Goal: Information Seeking & Learning: Find specific fact

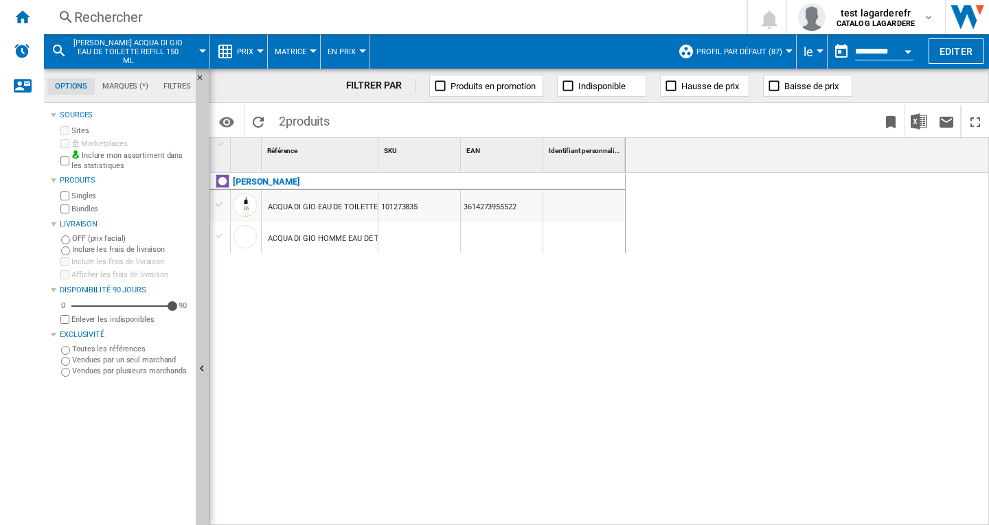
scroll to position [0, 3240]
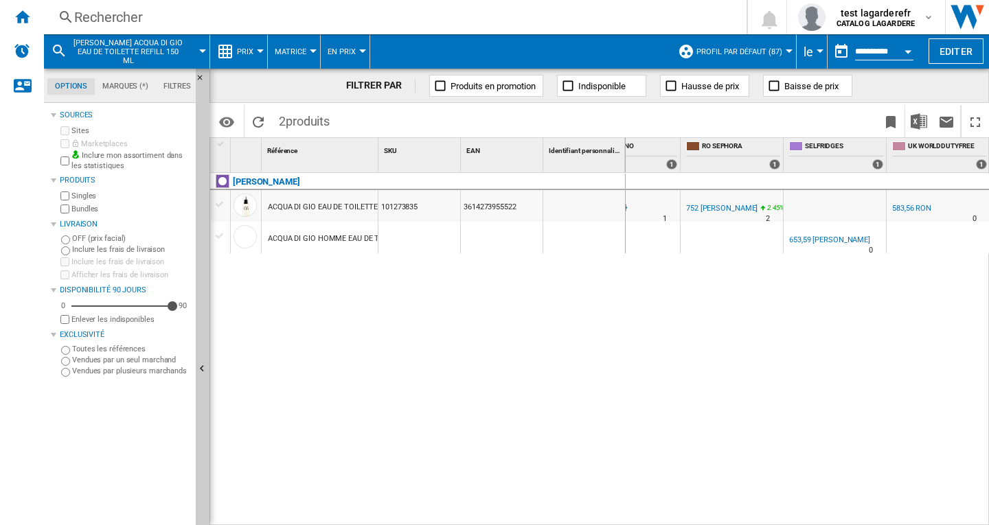
click at [110, 19] on div "Rechercher" at bounding box center [392, 17] width 636 height 19
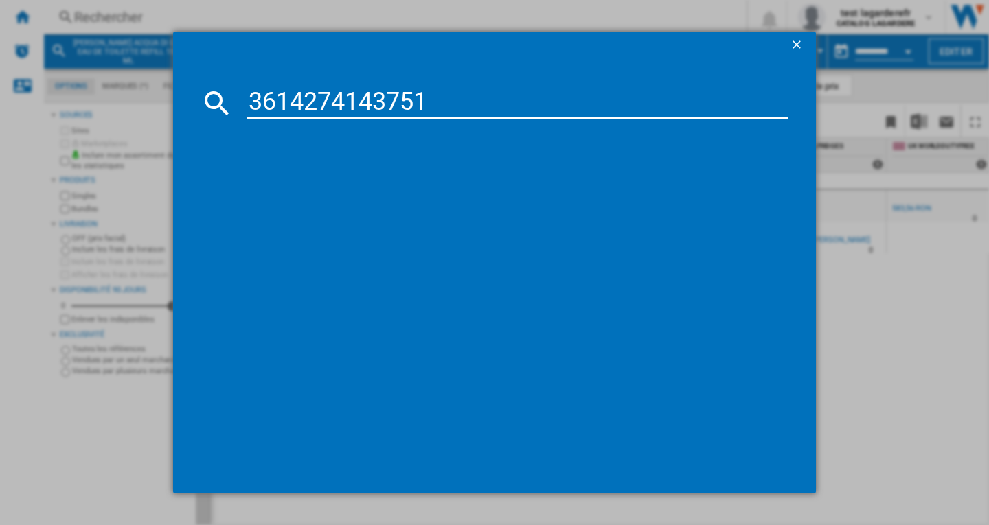
type input "3614274143751"
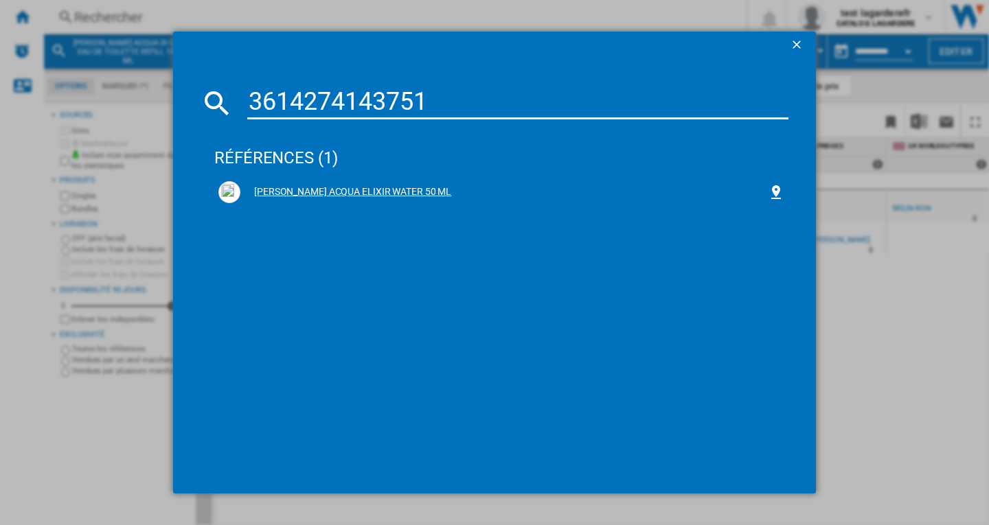
click at [426, 194] on div "[PERSON_NAME] ACQUA ELIXIR WATER 50 ML" at bounding box center [503, 192] width 527 height 14
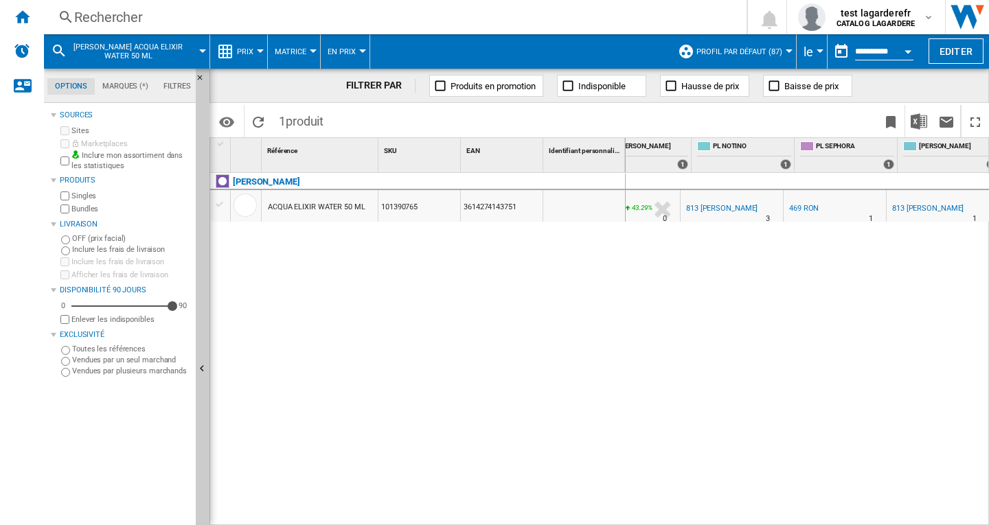
scroll to position [0, 3343]
click at [906, 207] on div "813 [PERSON_NAME]" at bounding box center [927, 208] width 71 height 9
click at [787, 51] on div at bounding box center [788, 50] width 7 height 3
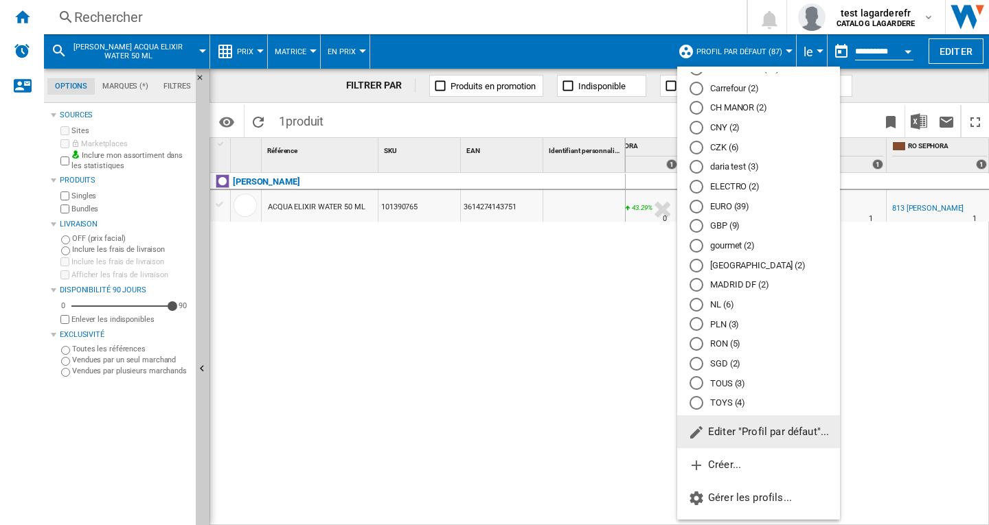
scroll to position [121, 0]
click at [720, 326] on md-radio-button "RON (5)" at bounding box center [758, 323] width 138 height 13
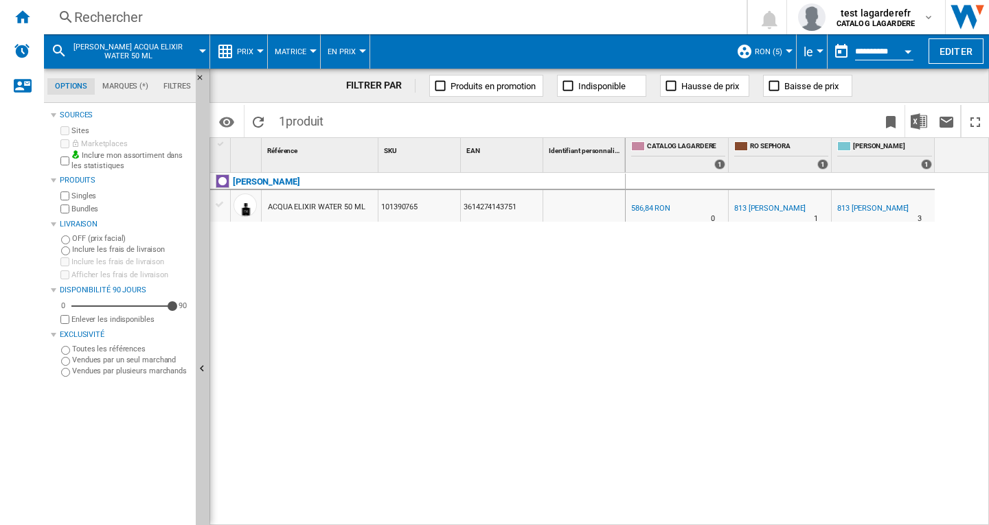
click at [122, 20] on div "Rechercher" at bounding box center [392, 17] width 636 height 19
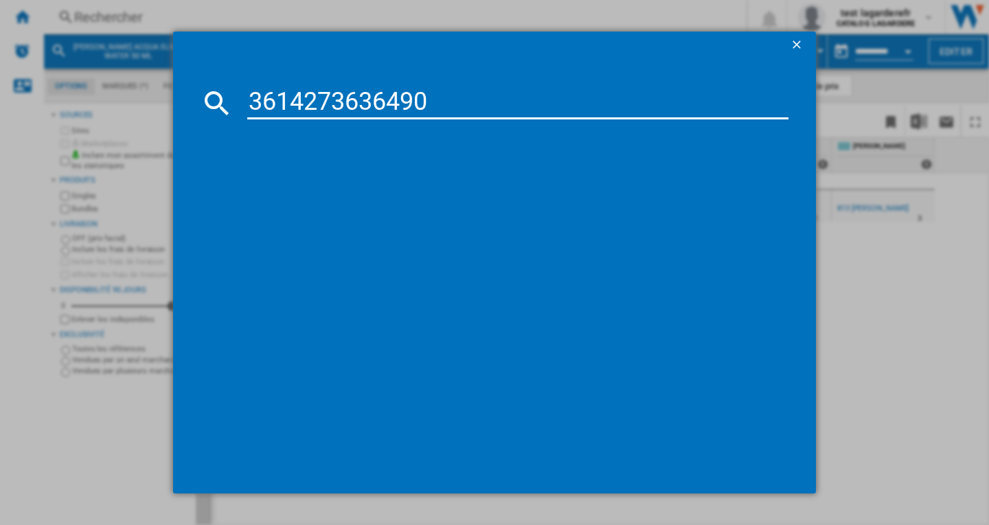
type input "3614273636490"
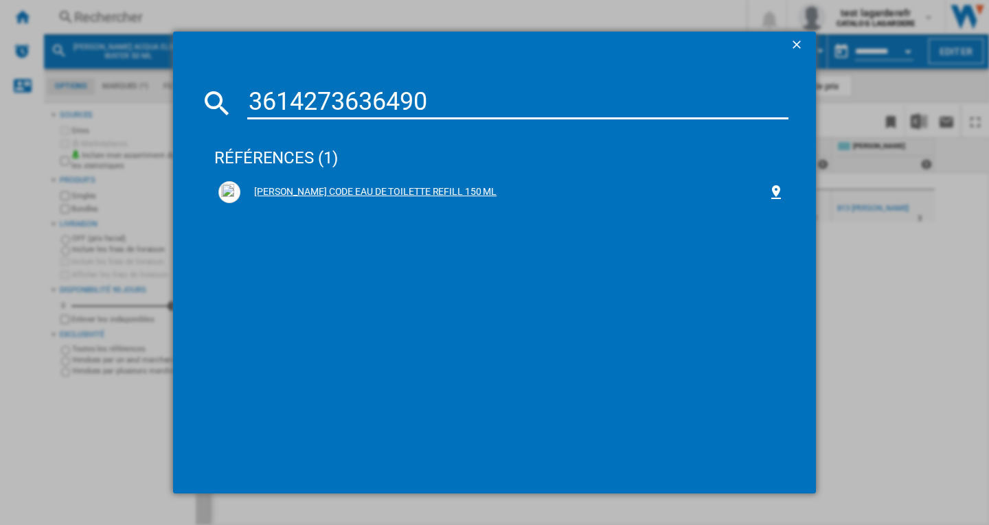
click at [478, 191] on div "[PERSON_NAME] CODE EAU DE TOILETTE REFILL 150 ML" at bounding box center [503, 192] width 527 height 14
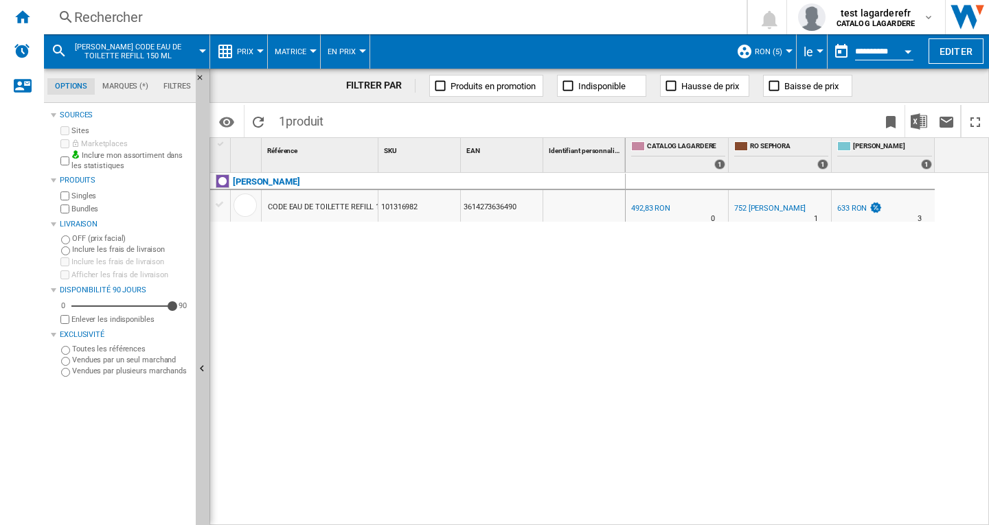
click at [853, 207] on div "633 RON" at bounding box center [852, 208] width 30 height 9
click at [752, 209] on div "752 [PERSON_NAME]" at bounding box center [769, 208] width 71 height 9
drag, startPoint x: 102, startPoint y: 47, endPoint x: 298, endPoint y: 228, distance: 266.7
click at [468, 284] on div "[PERSON_NAME] CODE EAU DE TOILETTE REFILL 150 ML 101316982 3614273636490" at bounding box center [417, 345] width 415 height 345
drag, startPoint x: 379, startPoint y: 161, endPoint x: 376, endPoint y: 209, distance: 48.1
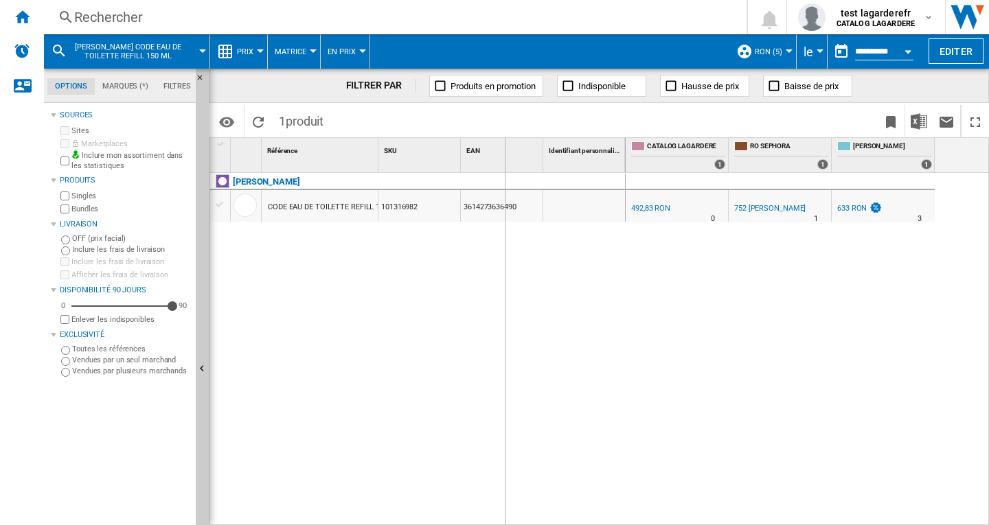
click at [505, 157] on div "1 Référence 1 SKU 1 EAN 1 Identifiant personnalisé 1" at bounding box center [417, 155] width 415 height 34
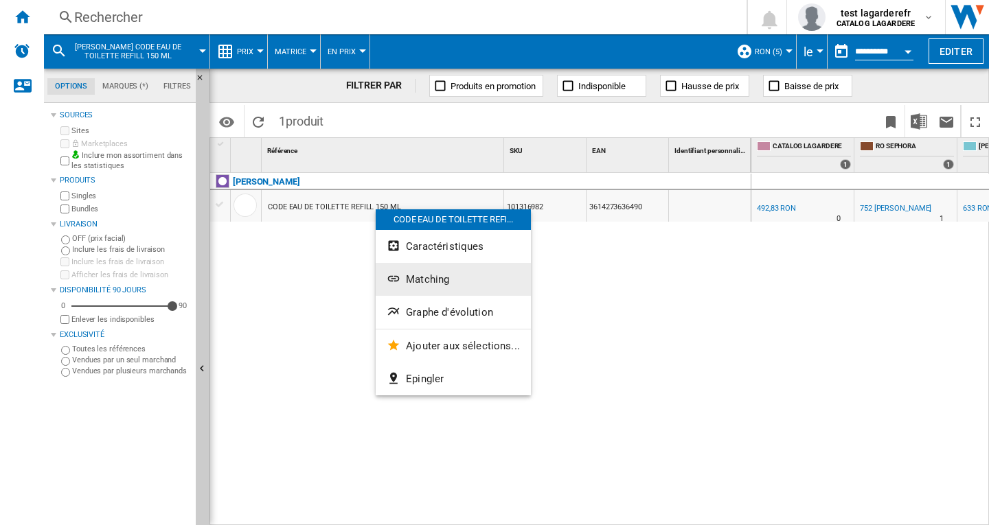
drag, startPoint x: 430, startPoint y: 279, endPoint x: 431, endPoint y: 271, distance: 8.4
click at [430, 279] on span "Matching" at bounding box center [427, 279] width 43 height 12
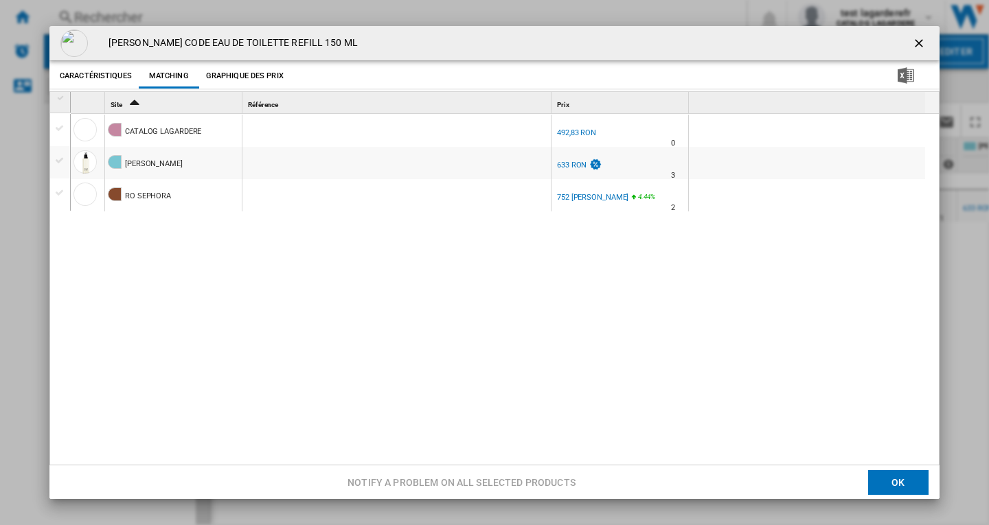
drag, startPoint x: 307, startPoint y: 41, endPoint x: 109, endPoint y: 42, distance: 197.7
click at [109, 42] on div "[PERSON_NAME] CODE EAU DE TOILETTE REFILL 150 ML" at bounding box center [494, 43] width 890 height 34
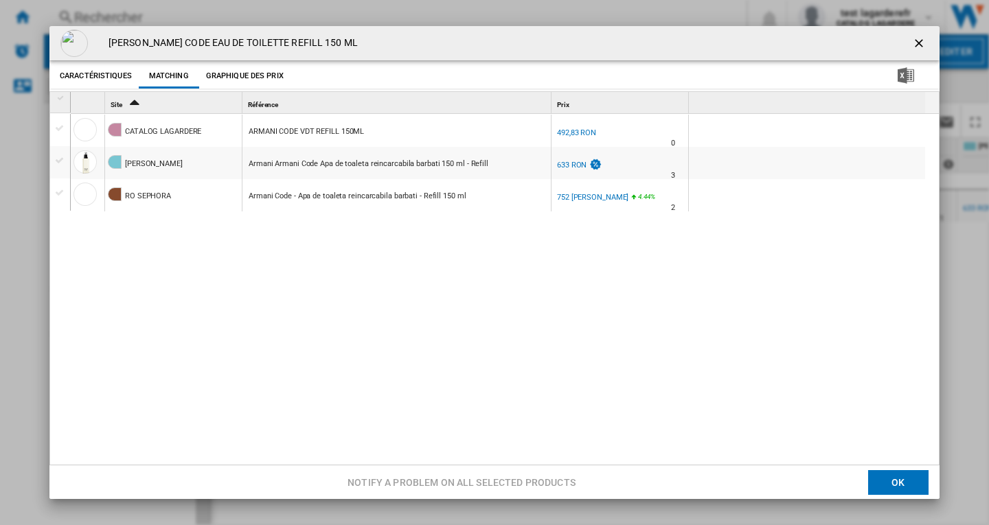
click at [913, 45] on ng-md-icon "getI18NText('BUTTONS.CLOSE_DIALOG')" at bounding box center [920, 44] width 16 height 16
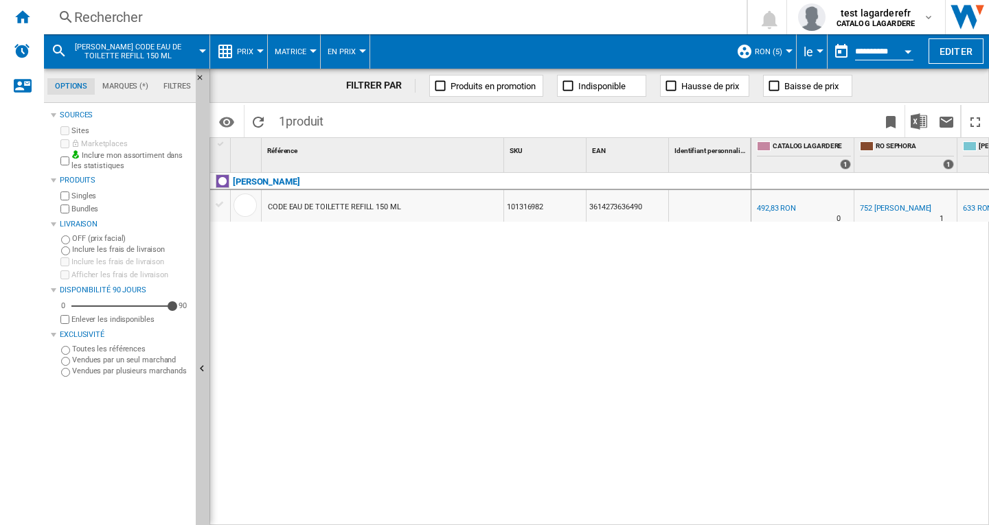
click at [93, 18] on div "Rechercher" at bounding box center [392, 17] width 636 height 19
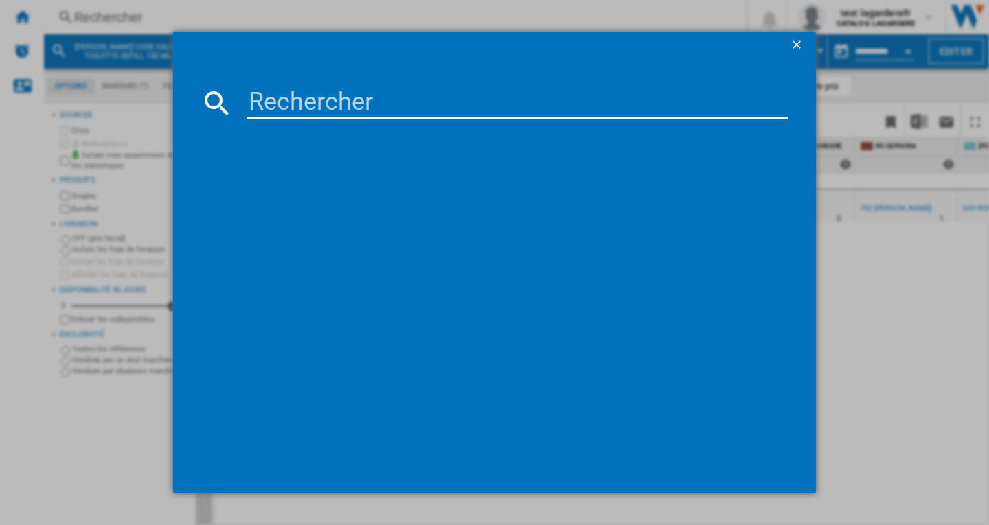
type input "[PERSON_NAME] MY WAY YLANG EAU DE PARFUM 90 ML"
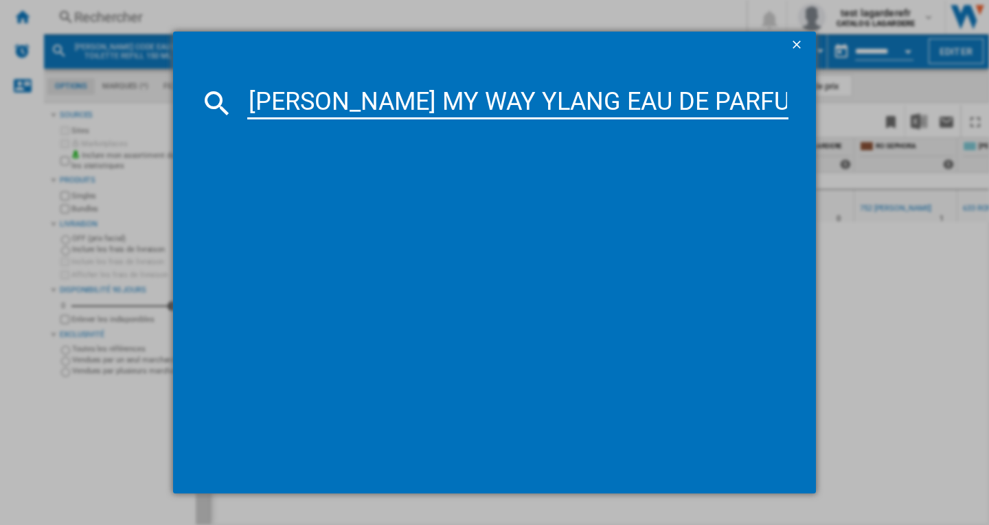
scroll to position [0, 115]
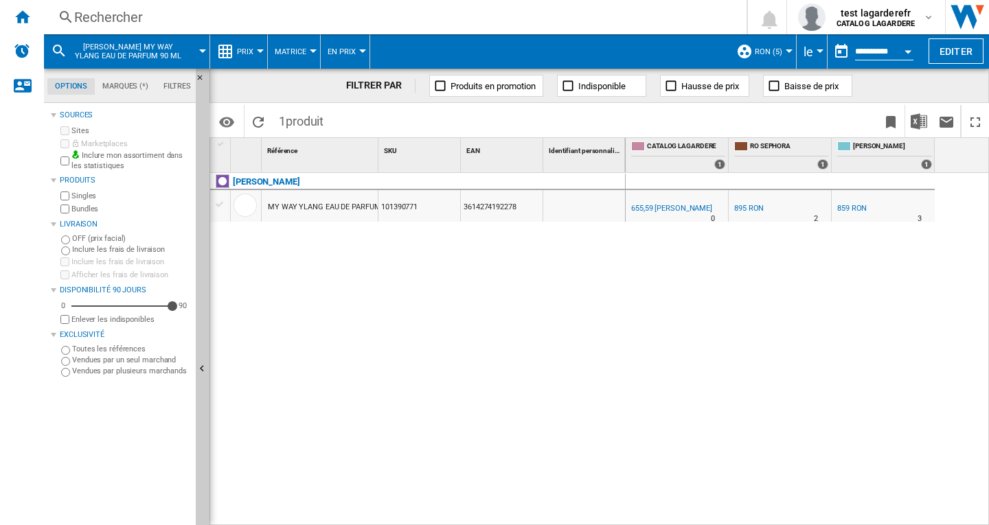
click at [131, 19] on div "Rechercher" at bounding box center [392, 17] width 636 height 19
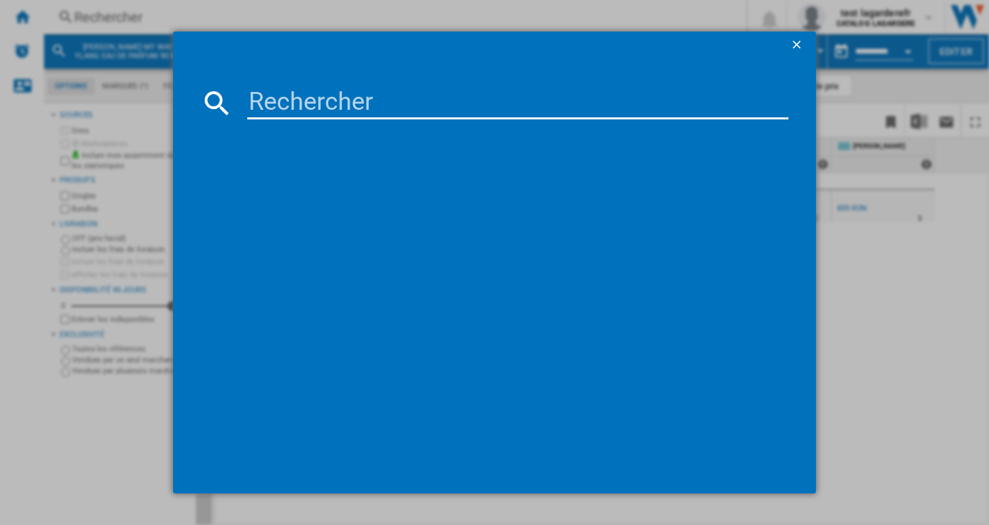
click at [292, 98] on input at bounding box center [517, 103] width 541 height 33
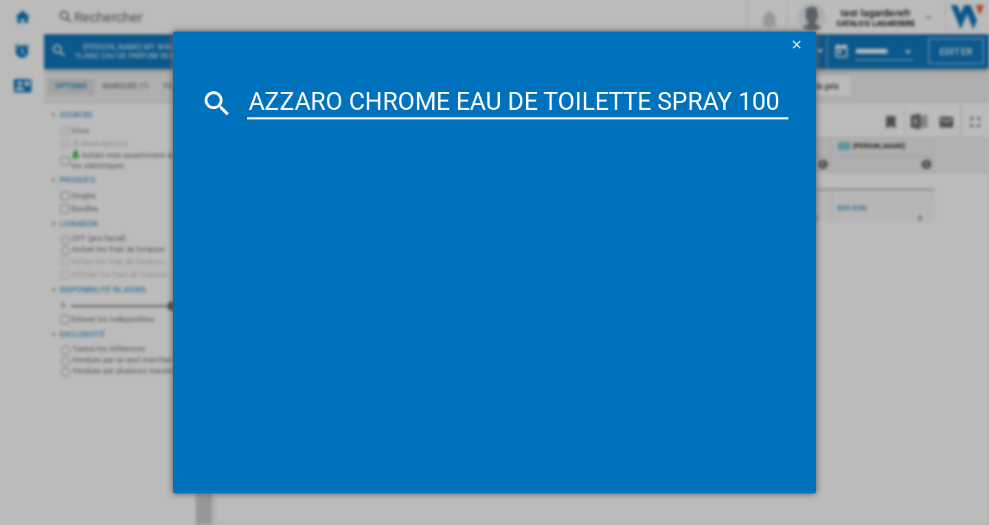
scroll to position [0, 43]
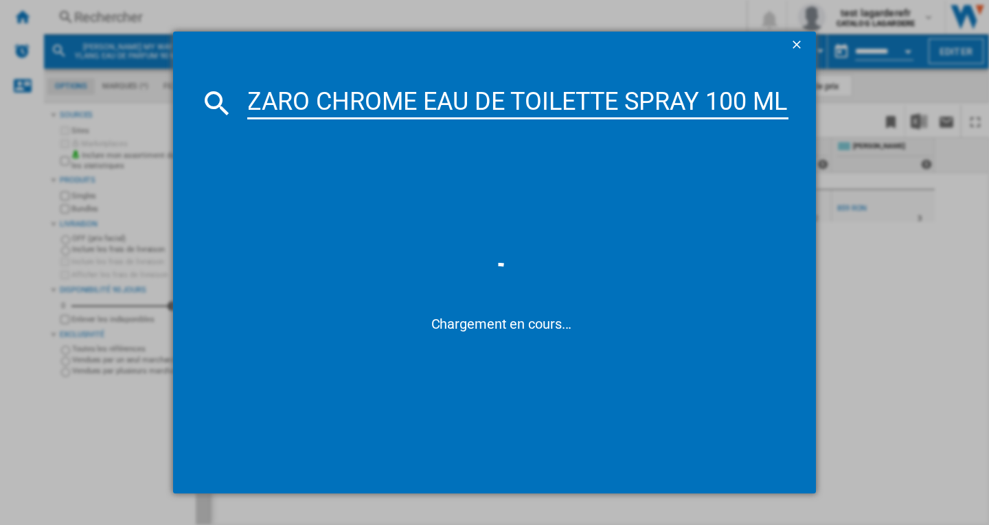
type input "AZZARO CHROME EAU DE TOILETTE SPRAY 100 ML"
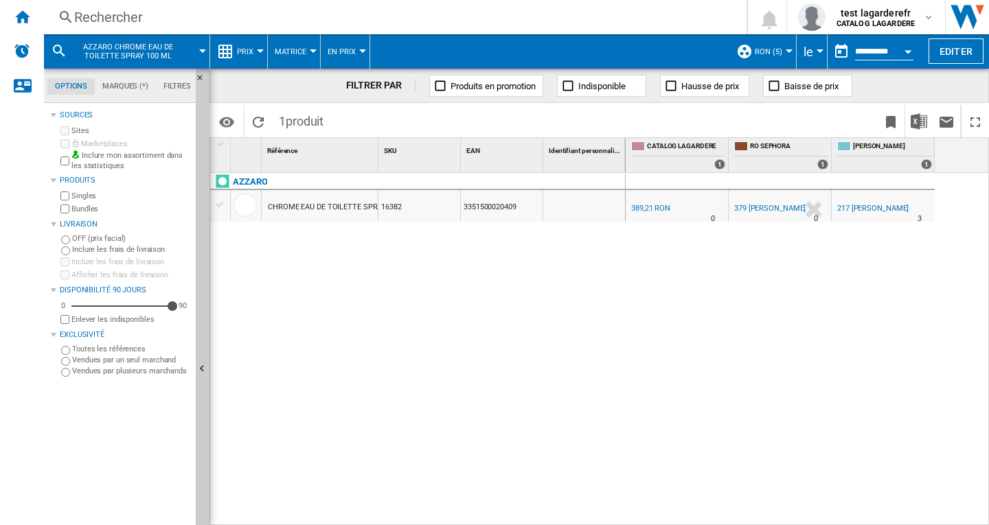
click at [111, 19] on div "Rechercher" at bounding box center [392, 17] width 636 height 19
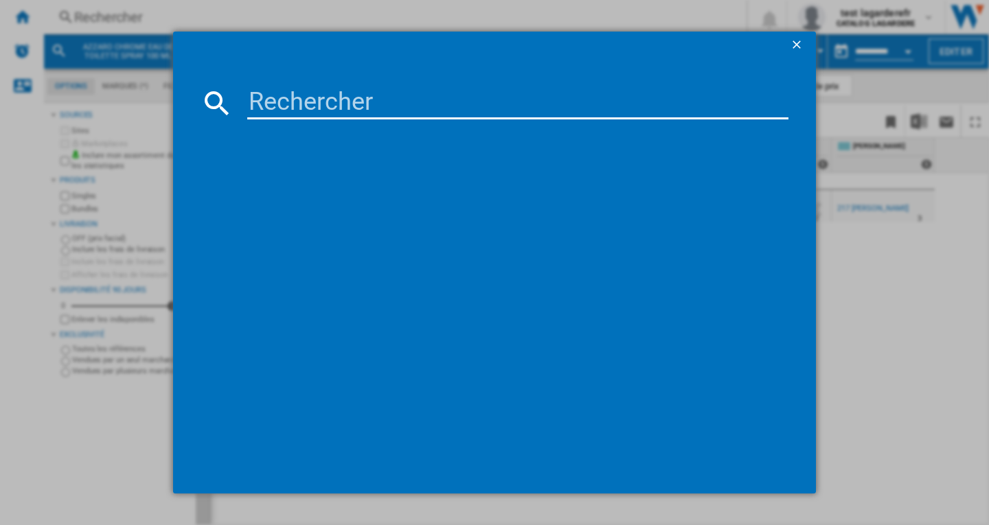
type input "BVLGARI MAN IN BLACK EAU DE PARFUM 60 ML"
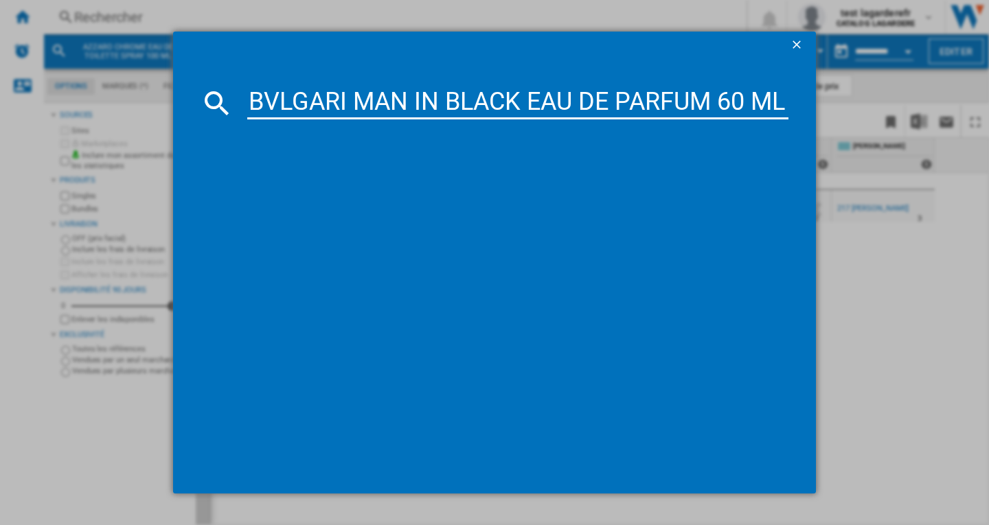
scroll to position [0, 7]
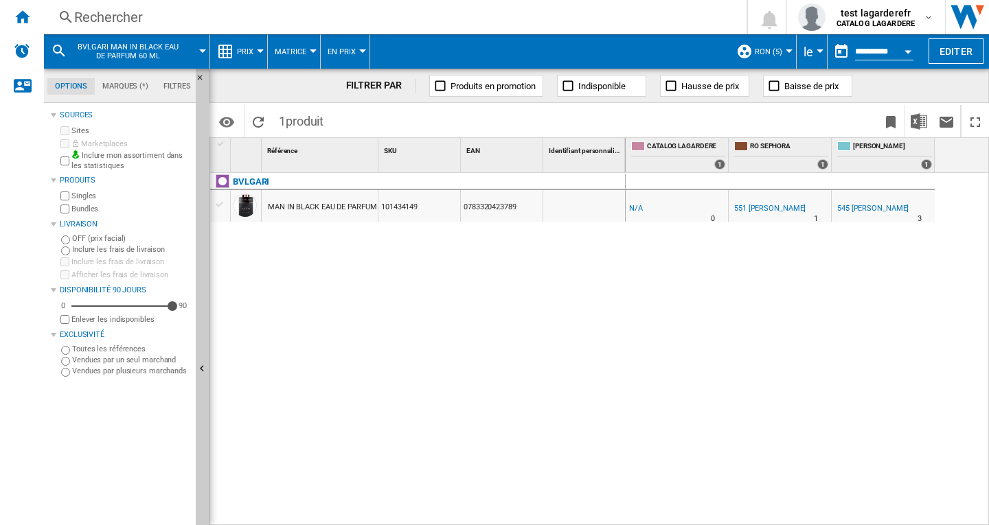
click at [748, 208] on div "551 [PERSON_NAME]" at bounding box center [769, 208] width 71 height 9
click at [128, 19] on div "Rechercher" at bounding box center [392, 17] width 636 height 19
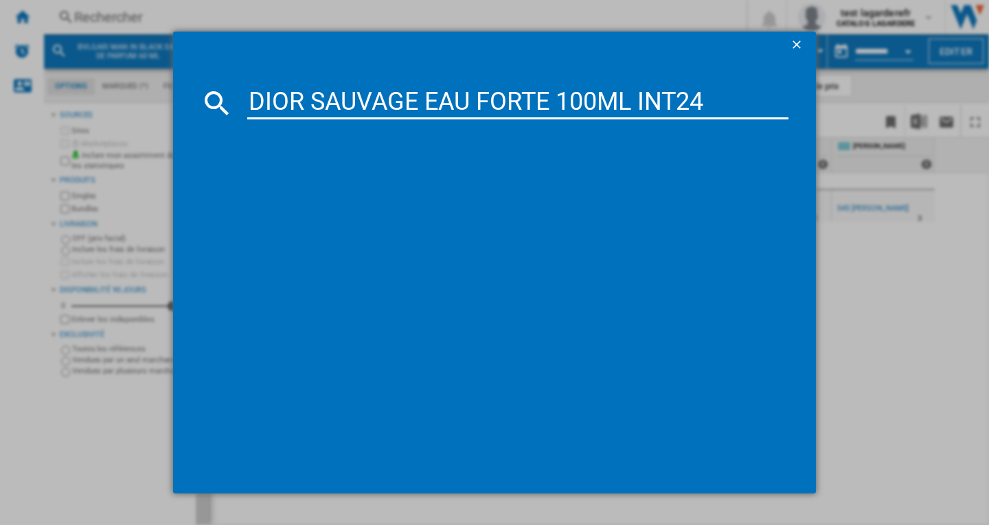
type input "DIOR SAUVAGE EAU FORTE 100ML INT24"
click at [794, 43] on ng-md-icon "getI18NText('BUTTONS.CLOSE_DIALOG')" at bounding box center [798, 46] width 16 height 16
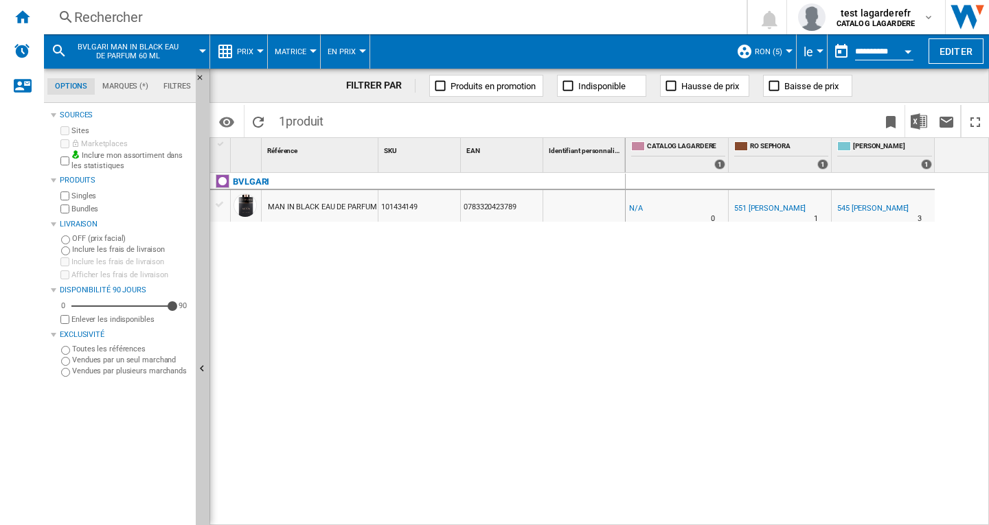
click at [107, 19] on div "Rechercher" at bounding box center [392, 17] width 636 height 19
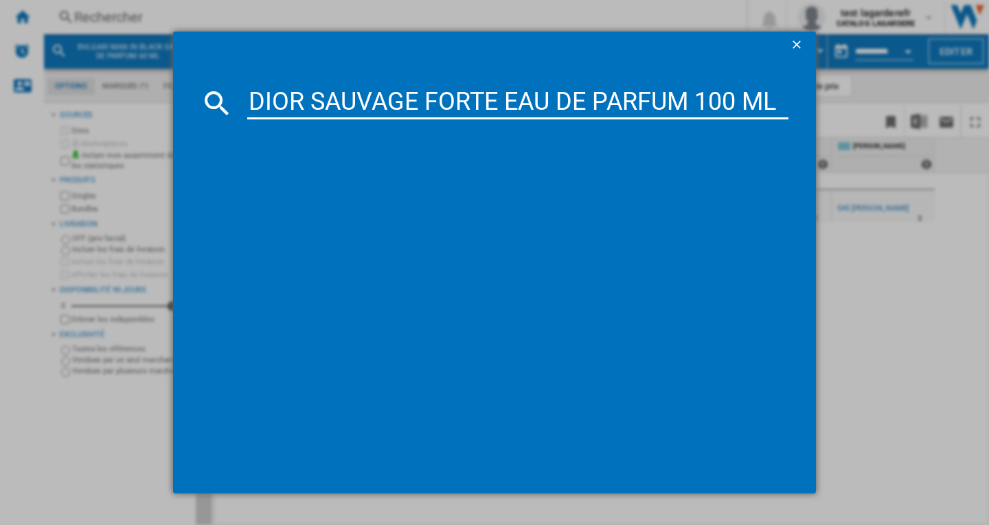
type input "DIOR SAUVAGE FORTE EAU DE PARFUM 100 ML"
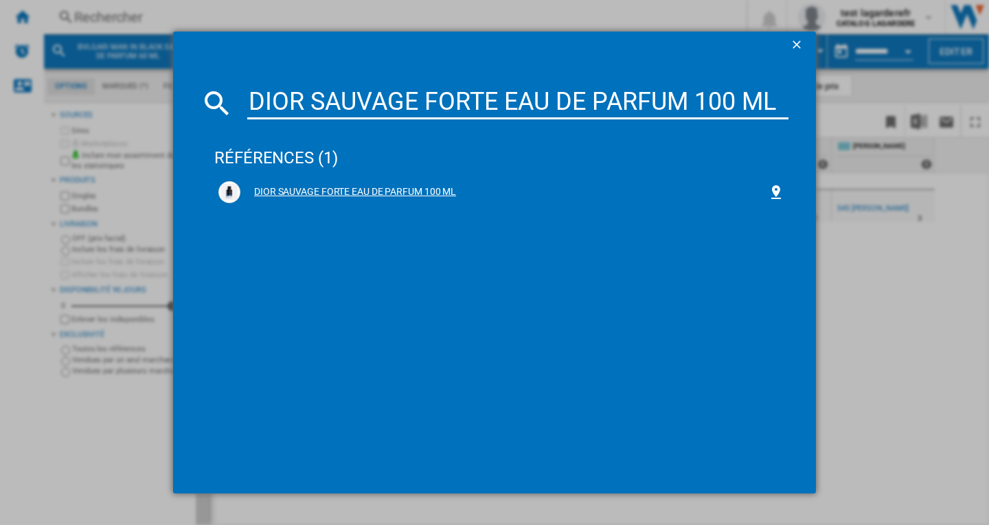
click at [416, 193] on div "DIOR SAUVAGE FORTE EAU DE PARFUM 100 ML" at bounding box center [503, 192] width 527 height 14
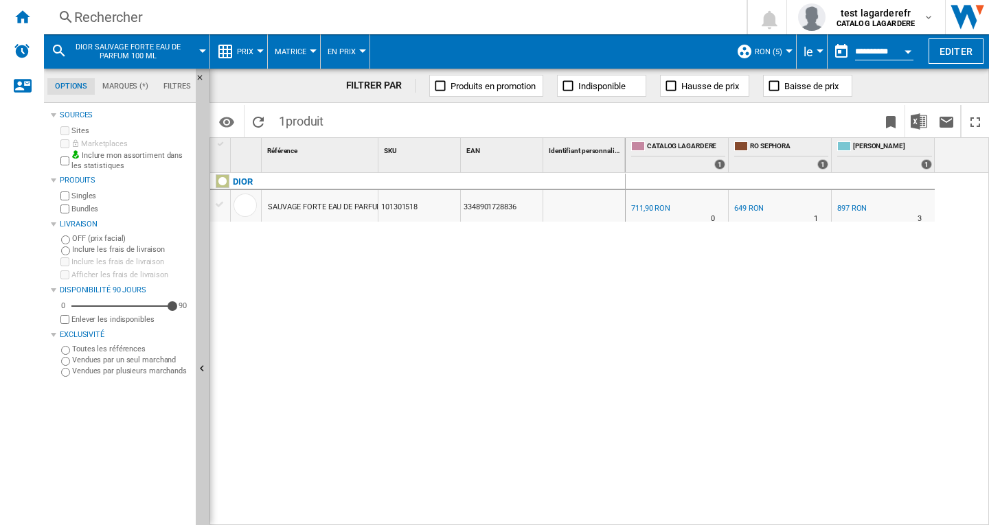
click at [749, 206] on div "649 RON" at bounding box center [749, 208] width 30 height 9
click at [139, 16] on div "Rechercher" at bounding box center [392, 17] width 636 height 19
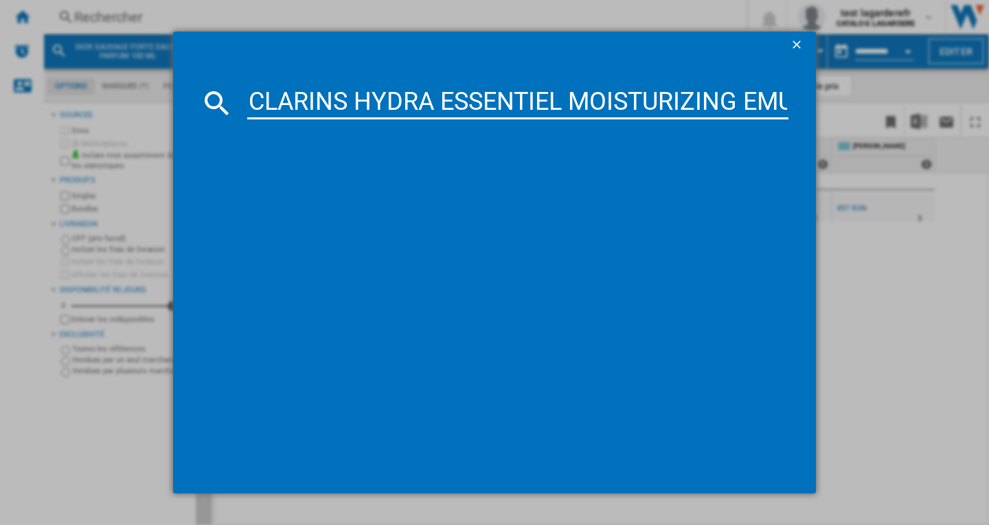
scroll to position [0, 160]
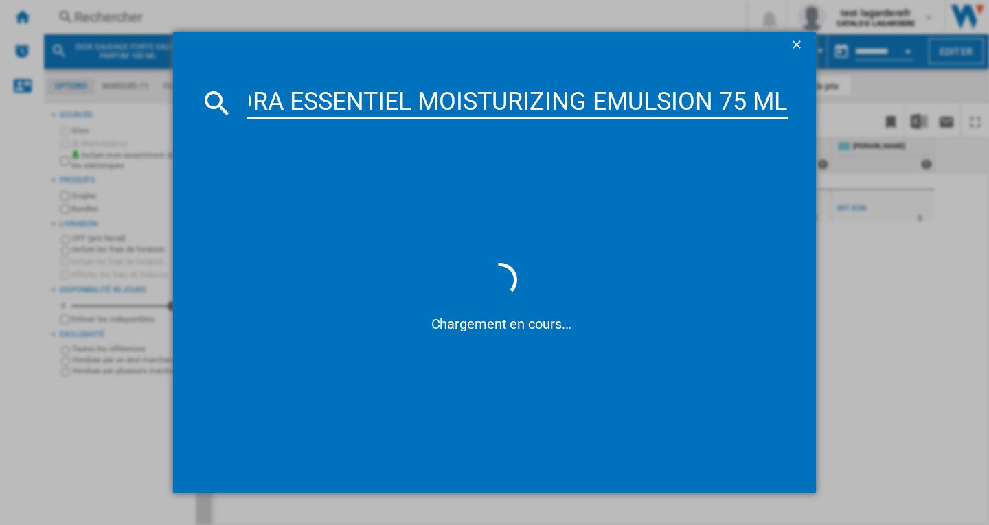
type input "CLARINS HYDRA ESSENTIEL MOISTURIZING EMULSION 75 ML"
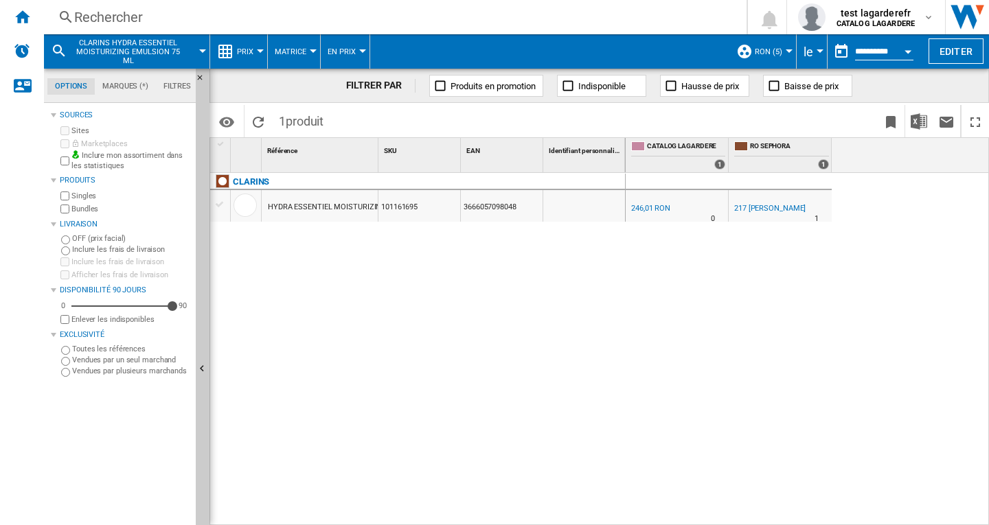
click at [745, 208] on div "217 [PERSON_NAME]" at bounding box center [769, 208] width 71 height 9
click at [117, 16] on div "Rechercher" at bounding box center [392, 17] width 636 height 19
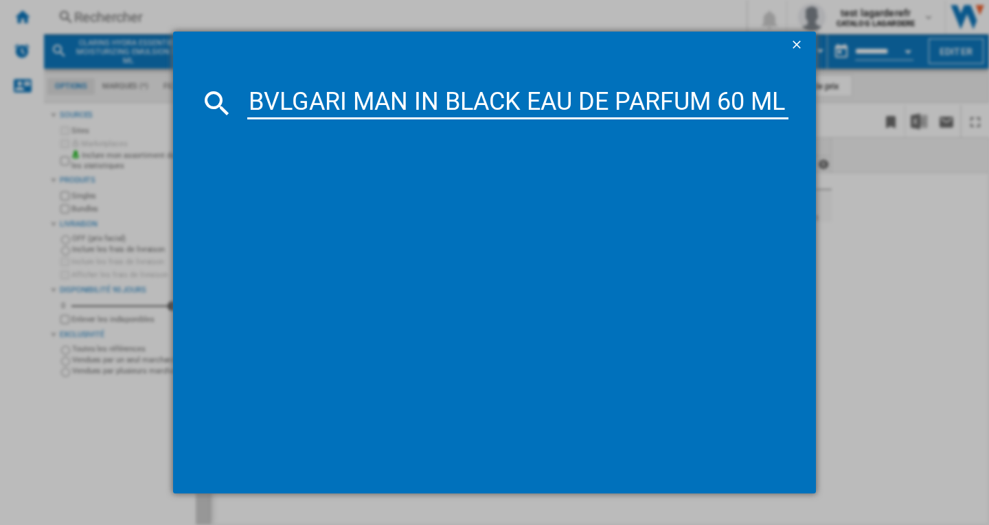
scroll to position [0, 7]
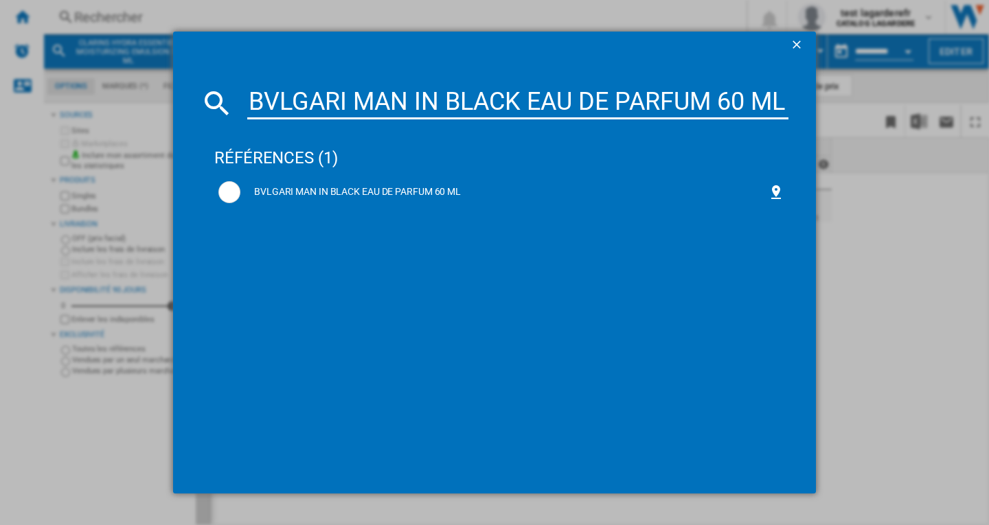
type input "BVLGARI MAN IN BLACK EAU DE PARFUM 60 ML"
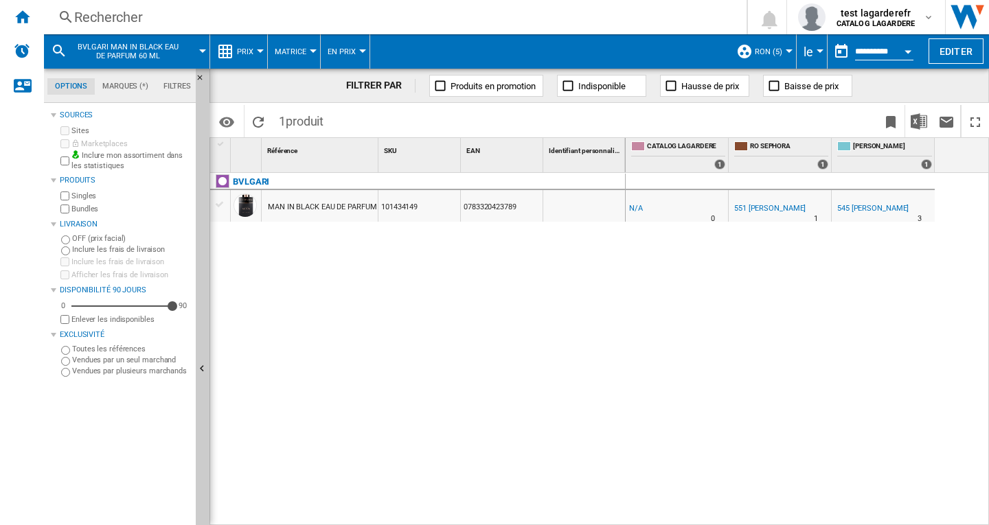
click at [95, 16] on div "Rechercher" at bounding box center [392, 17] width 636 height 19
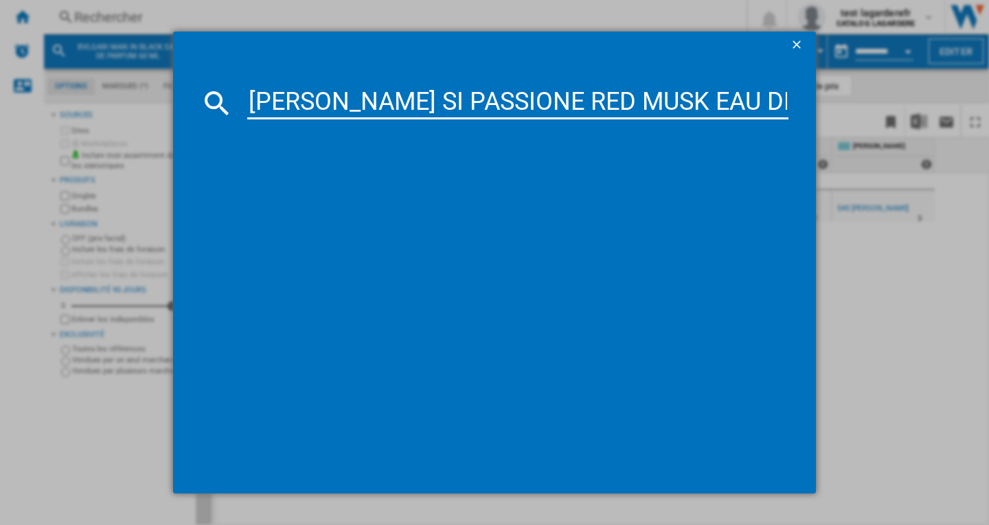
scroll to position [0, 218]
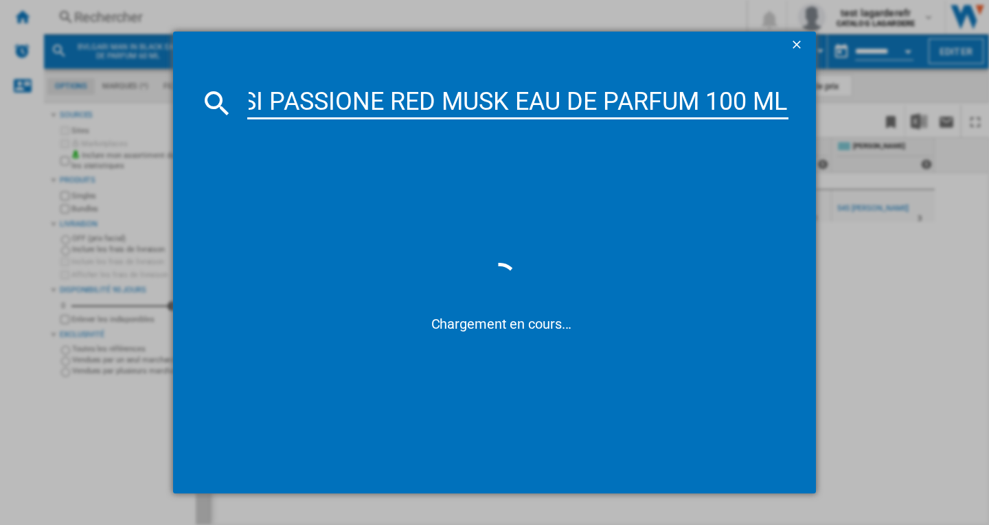
type input "[PERSON_NAME] SI PASSIONE RED MUSK EAU DE PARFUM 100 ML"
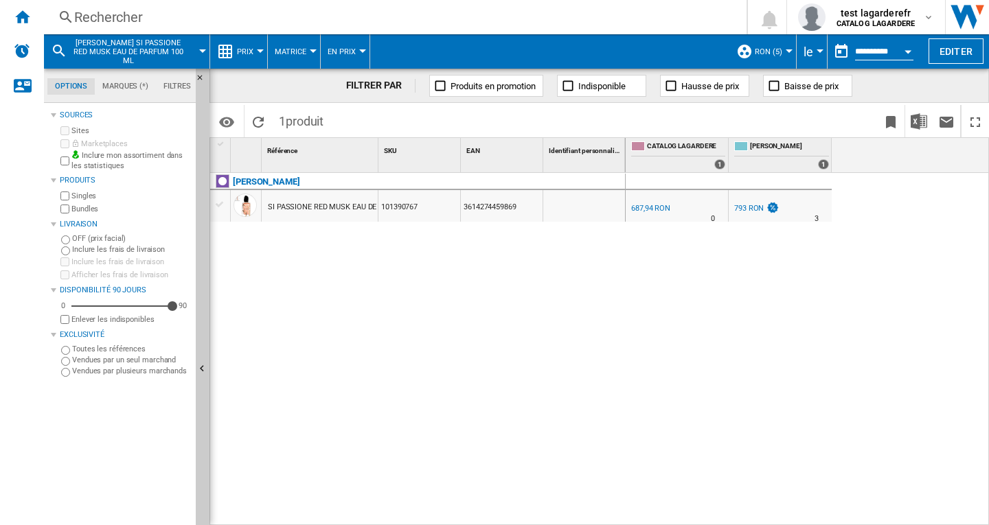
click at [753, 211] on div "793 RON" at bounding box center [749, 208] width 30 height 9
